Goal: Entertainment & Leisure: Consume media (video, audio)

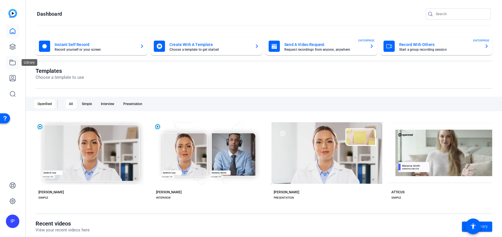
click at [10, 59] on link at bounding box center [12, 62] width 13 height 13
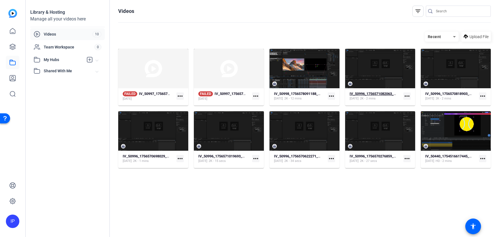
click at [372, 98] on span "2K - 2 mins" at bounding box center [368, 98] width 16 height 4
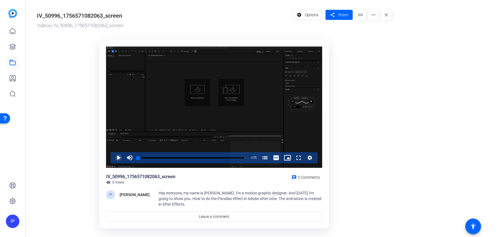
click at [113, 159] on span "Video Player" at bounding box center [113, 157] width 0 height 11
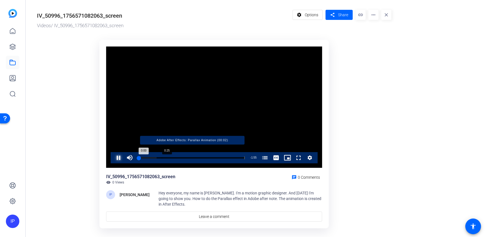
click at [162, 157] on div "Progress Bar" at bounding box center [192, 157] width 105 height 3
click at [207, 157] on div "Loaded : 78.13% 1:13 0:31 Adobe After Effects: Parallax Animation (00:02)" at bounding box center [191, 157] width 107 height 1
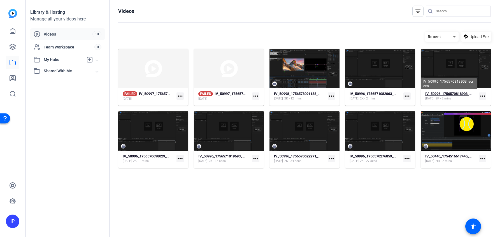
click at [446, 95] on strong "IV_50996_1756570818903_screen" at bounding box center [452, 94] width 55 height 4
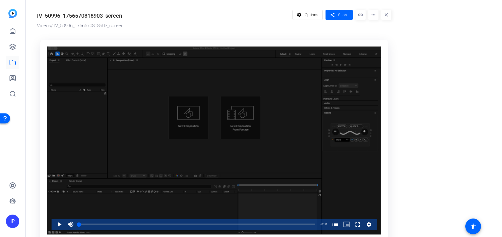
click at [171, 140] on div "Video Player" at bounding box center [214, 141] width 334 height 188
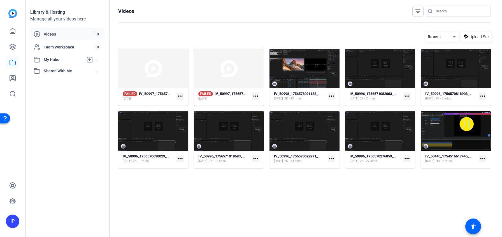
click at [153, 159] on div "IV_50996_1756570698029_screen" at bounding box center [146, 156] width 47 height 5
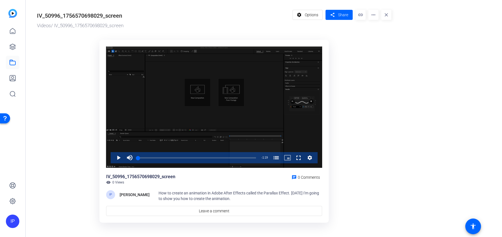
click at [162, 132] on div "Video Player" at bounding box center [214, 108] width 216 height 122
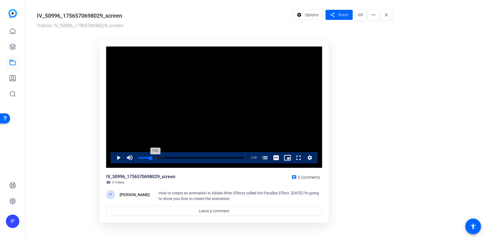
click at [150, 158] on div "Loaded : 25.10% 0:09 0:01 Using the Parallax Effect in Adobe After Effects (00:…" at bounding box center [191, 157] width 107 height 1
click at [187, 163] on div "Progress Bar" at bounding box center [191, 161] width 107 height 4
click at [214, 159] on div "Loaded : 0.00% 0:56 0:56 Using the Parallax Effect in Adobe After Effects (00:1…" at bounding box center [191, 157] width 112 height 11
